Goal: Communication & Community: Answer question/provide support

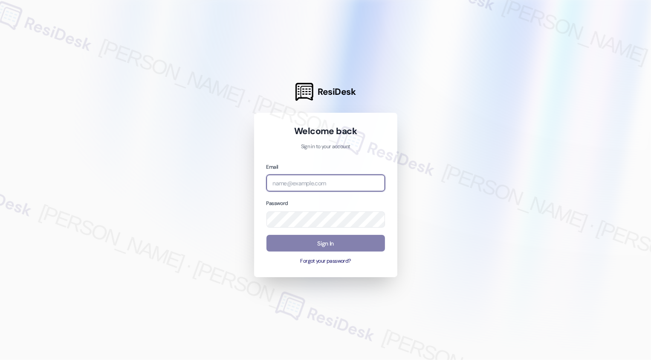
click at [319, 183] on input "email" at bounding box center [326, 182] width 119 height 17
type input "c"
type input "[EMAIL_ADDRESS][PERSON_NAME][PERSON_NAME][DOMAIN_NAME]"
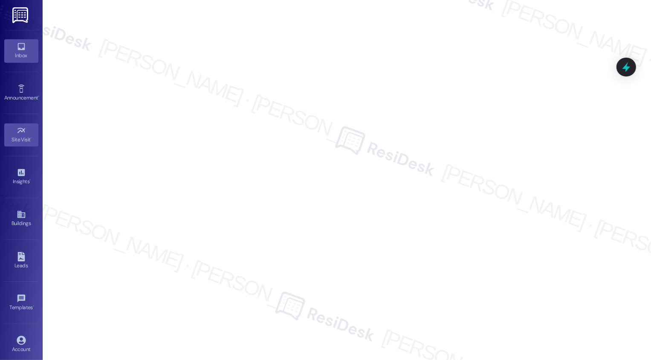
click at [14, 46] on link "Inbox" at bounding box center [21, 50] width 34 height 23
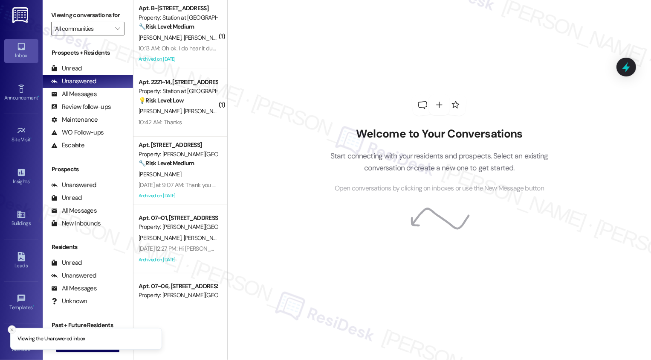
click at [10, 329] on icon "Close toast" at bounding box center [11, 329] width 5 height 5
click at [90, 344] on span "New Message" at bounding box center [92, 344] width 35 height 9
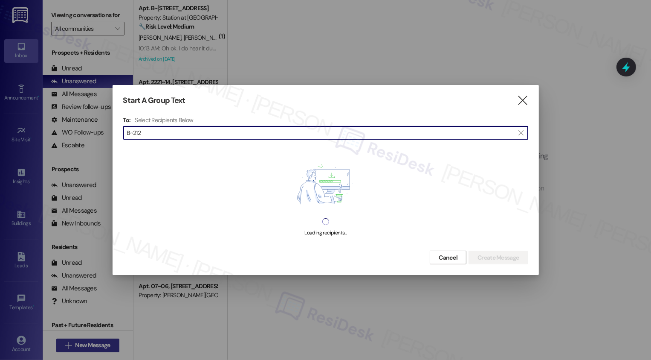
type input "B~212"
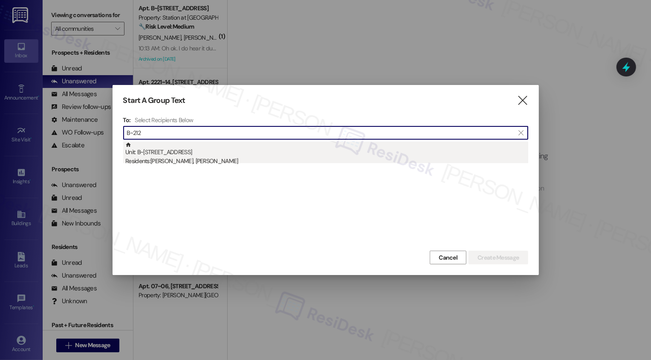
click at [267, 151] on div "Unit: B~212 - 2229 North 100 West Residents: [PERSON_NAME], [PERSON_NAME]" at bounding box center [326, 154] width 403 height 24
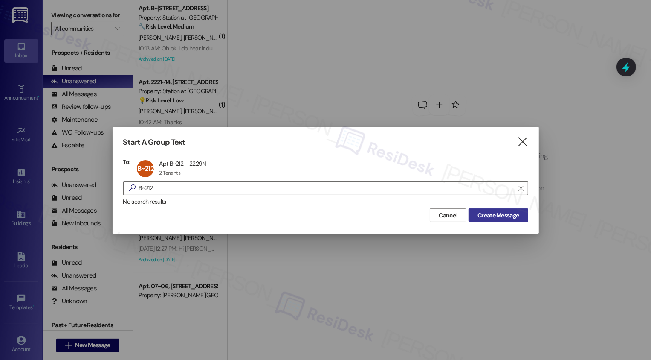
click at [519, 216] on span "Create Message" at bounding box center [498, 215] width 41 height 9
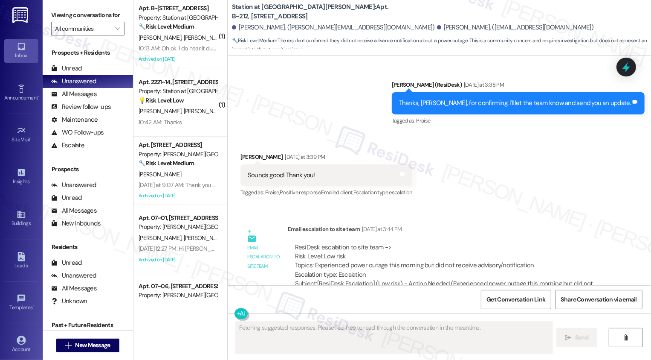
scroll to position [698, 0]
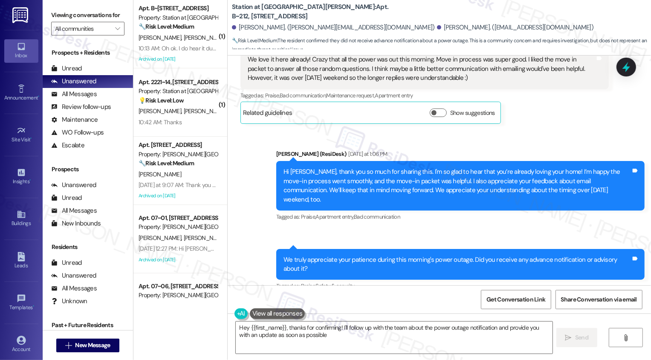
type textarea "Hey {{first_name}}, thanks for confirming! I'll follow up with the team about t…"
